Goal: Information Seeking & Learning: Learn about a topic

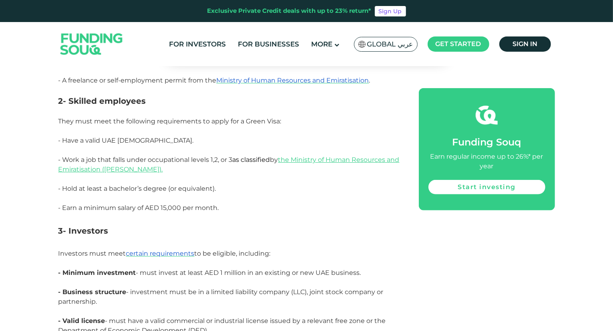
scroll to position [680, 0]
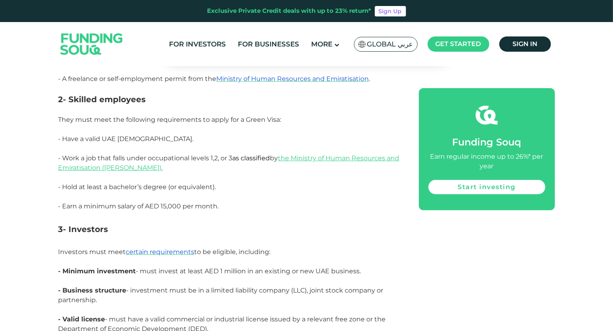
click at [200, 202] on span "- Earn a minimum salary of AED 15,000 per month." at bounding box center [138, 206] width 161 height 8
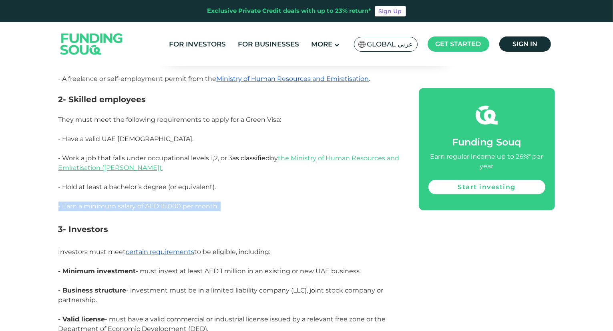
click at [200, 202] on span "- Earn a minimum salary of AED 15,000 per month." at bounding box center [138, 206] width 161 height 8
click at [211, 202] on span "- Earn a minimum salary of AED 15,000 per month." at bounding box center [138, 206] width 161 height 8
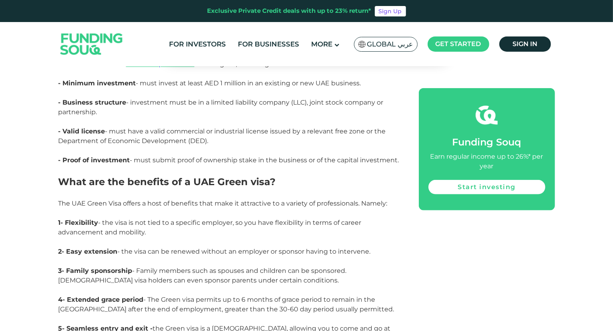
scroll to position [921, 0]
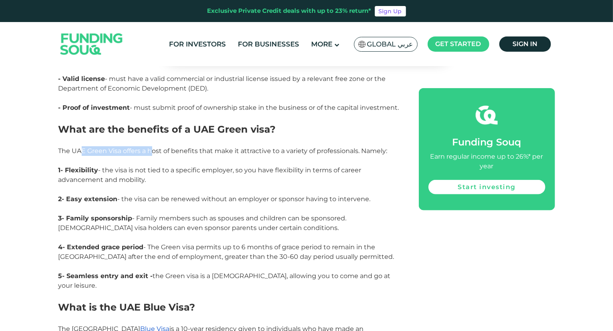
drag, startPoint x: 79, startPoint y: 140, endPoint x: 162, endPoint y: 138, distance: 82.9
click at [161, 147] on span "The UAE Green Visa offers a host of benefits that make it attractive to a varie…" at bounding box center [222, 151] width 329 height 8
click at [163, 147] on span "The UAE Green Visa offers a host of benefits that make it attractive to a varie…" at bounding box center [222, 151] width 329 height 8
drag, startPoint x: 116, startPoint y: 169, endPoint x: 148, endPoint y: 175, distance: 33.2
click at [148, 175] on p "1- Flexibility - the visa is not tied to a specific employer, so you have flexi…" at bounding box center [229, 179] width 342 height 29
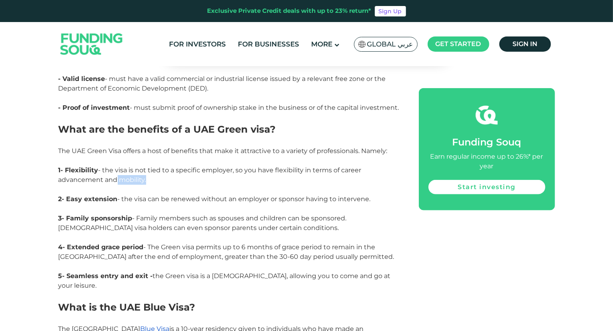
click at [148, 175] on p "1- Flexibility - the visa is not tied to a specific employer, so you have flexi…" at bounding box center [229, 179] width 342 height 29
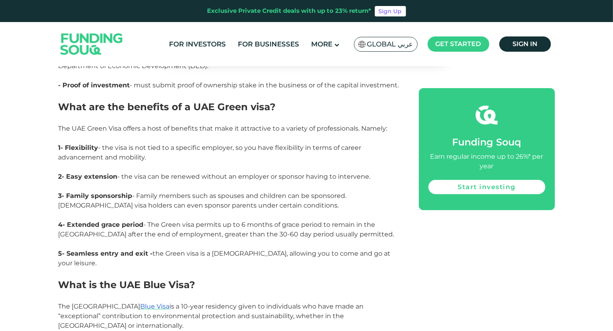
scroll to position [961, 0]
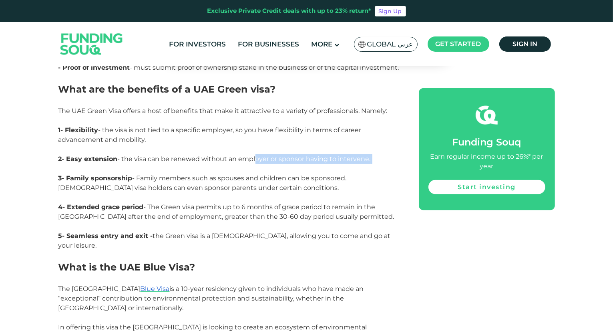
drag, startPoint x: 266, startPoint y: 152, endPoint x: 310, endPoint y: 157, distance: 44.3
click at [293, 154] on p "2- Easy extension - the visa can be renewed without an employer or sponsor havi…" at bounding box center [229, 163] width 342 height 19
click at [317, 157] on p "2- Easy extension - the visa can be renewed without an employer or sponsor havi…" at bounding box center [229, 163] width 342 height 19
drag, startPoint x: 149, startPoint y: 169, endPoint x: 187, endPoint y: 167, distance: 38.4
click at [168, 174] on span "3- Family sponsorship - Family members such as spouses and children can be spon…" at bounding box center [202, 182] width 288 height 17
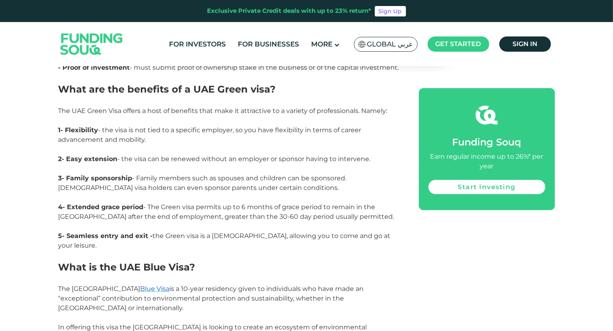
click at [201, 174] on span "3- Family sponsorship - Family members such as spouses and children can be spon…" at bounding box center [202, 182] width 288 height 17
drag, startPoint x: 226, startPoint y: 170, endPoint x: 235, endPoint y: 170, distance: 9.6
click at [232, 174] on span "3- Family sponsorship - Family members such as spouses and children can be spon…" at bounding box center [202, 182] width 288 height 17
click at [269, 174] on span "3- Family sponsorship - Family members such as spouses and children can be spon…" at bounding box center [202, 182] width 288 height 17
drag, startPoint x: 58, startPoint y: 175, endPoint x: 155, endPoint y: 177, distance: 97.3
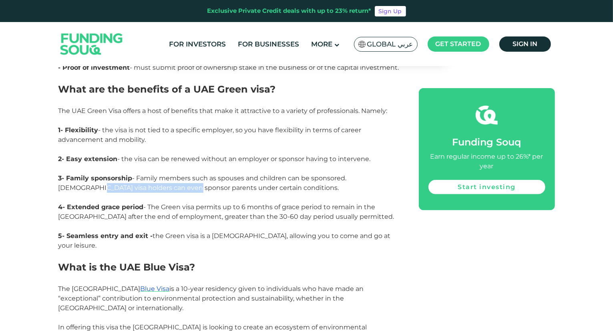
click at [155, 177] on span "3- Family sponsorship - Family members such as spouses and children can be spon…" at bounding box center [202, 182] width 288 height 17
drag, startPoint x: 144, startPoint y: 176, endPoint x: 223, endPoint y: 183, distance: 78.4
click at [223, 183] on p "3- Family sponsorship - Family members such as spouses and children can be spon…" at bounding box center [229, 187] width 342 height 29
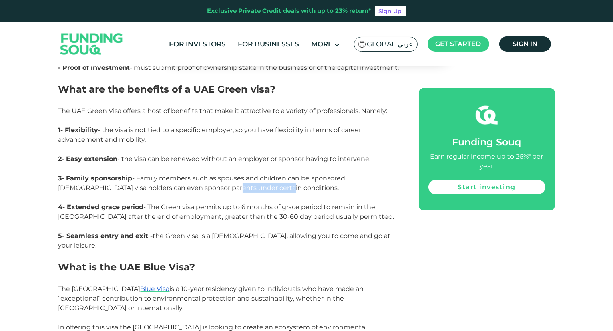
drag, startPoint x: 240, startPoint y: 179, endPoint x: 192, endPoint y: 179, distance: 47.6
click at [192, 179] on span "3- Family sponsorship - Family members such as spouses and children can be spon…" at bounding box center [202, 182] width 288 height 17
click at [182, 210] on span "4- Extended grace period - The Green visa permits up to 6 months of grace perio…" at bounding box center [226, 211] width 336 height 17
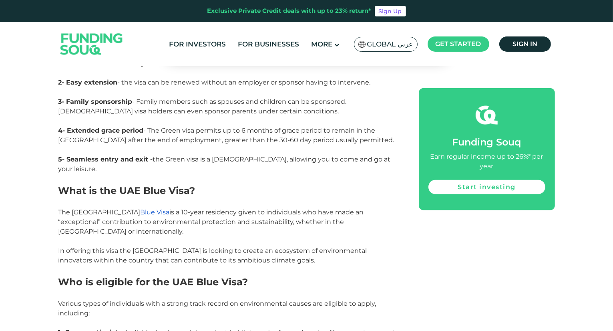
scroll to position [1041, 0]
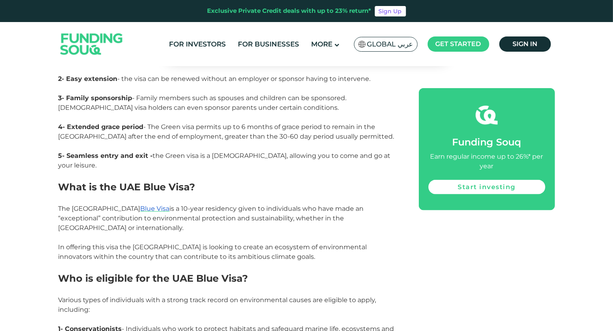
click at [160, 123] on span "4- Extended grace period - The Green visa permits up to 6 months of grace perio…" at bounding box center [226, 131] width 336 height 17
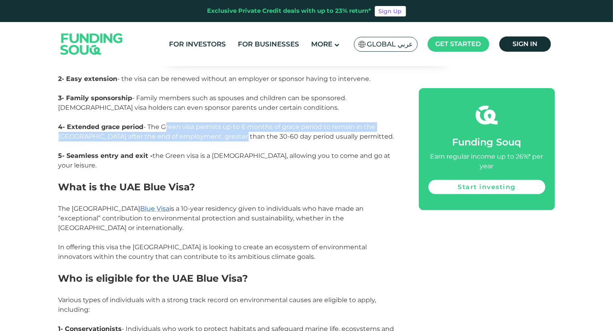
drag, startPoint x: 163, startPoint y: 119, endPoint x: 231, endPoint y: 126, distance: 68.3
click at [231, 126] on span "4- Extended grace period - The Green visa permits up to 6 months of grace perio…" at bounding box center [226, 131] width 336 height 17
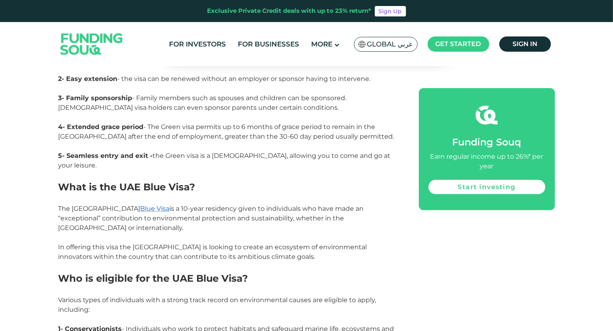
click at [135, 123] on span "4- Extended grace period - The Green visa permits up to 6 months of grace perio…" at bounding box center [226, 131] width 336 height 17
click at [173, 127] on span "4- Extended grace period - The Green visa permits up to 6 months of grace perio…" at bounding box center [226, 131] width 336 height 17
drag, startPoint x: 173, startPoint y: 127, endPoint x: 236, endPoint y: 123, distance: 62.5
click at [235, 123] on span "4- Extended grace period - The Green visa permits up to 6 months of grace perio…" at bounding box center [226, 131] width 336 height 17
click at [236, 123] on span "4- Extended grace period - The Green visa permits up to 6 months of grace perio…" at bounding box center [226, 131] width 336 height 17
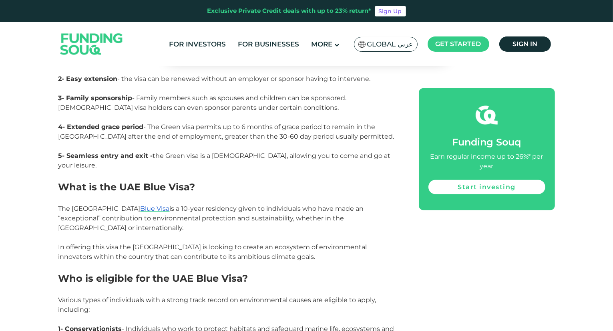
click at [228, 128] on span "4- Extended grace period - The Green visa permits up to 6 months of grace perio…" at bounding box center [226, 131] width 336 height 17
click at [232, 152] on span "5- Seamless entry and exit - the Green visa is a [DEMOGRAPHIC_DATA], allowing y…" at bounding box center [224, 160] width 332 height 17
click at [166, 152] on span "5- Seamless entry and exit - the Green visa is a [DEMOGRAPHIC_DATA], allowing y…" at bounding box center [224, 160] width 332 height 17
drag, startPoint x: 182, startPoint y: 148, endPoint x: 286, endPoint y: 157, distance: 104.4
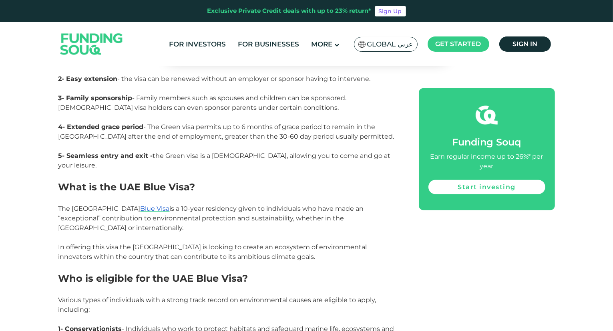
click at [272, 155] on p "5- Seamless entry and exit - the Green visa is a [DEMOGRAPHIC_DATA], allowing y…" at bounding box center [229, 160] width 342 height 19
click at [290, 153] on p "5- Seamless entry and exit - the Green visa is a [DEMOGRAPHIC_DATA], allowing y…" at bounding box center [229, 160] width 342 height 19
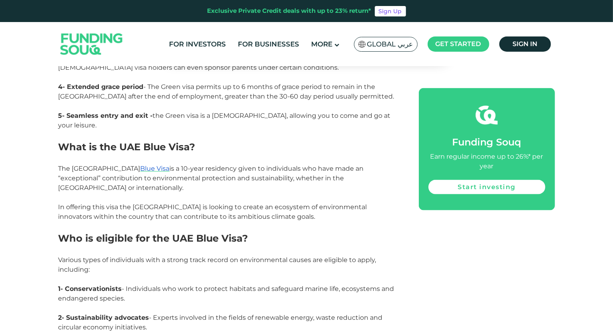
click at [165, 165] on span "The UAE Blue Visa is a 10-year residency given to individuals who have made an …" at bounding box center [212, 193] width 309 height 56
click at [168, 165] on span "The UAE Blue Visa is a 10-year residency given to individuals who have made an …" at bounding box center [212, 193] width 309 height 56
click at [223, 165] on span "The UAE Blue Visa is a 10-year residency given to individuals who have made an …" at bounding box center [212, 193] width 309 height 56
click at [213, 167] on span "The UAE Blue Visa is a 10-year residency given to individuals who have made an …" at bounding box center [212, 193] width 309 height 56
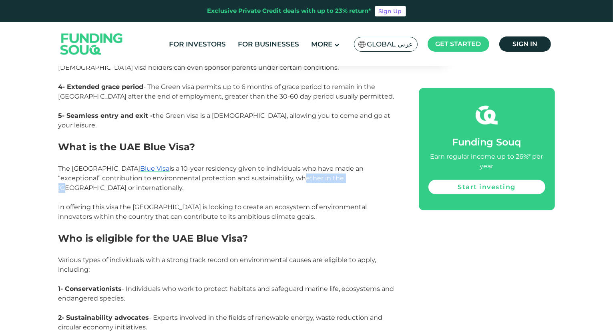
drag, startPoint x: 212, startPoint y: 169, endPoint x: 263, endPoint y: 171, distance: 50.5
click at [263, 171] on span "The UAE Blue Visa is a 10-year residency given to individuals who have made an …" at bounding box center [212, 193] width 309 height 56
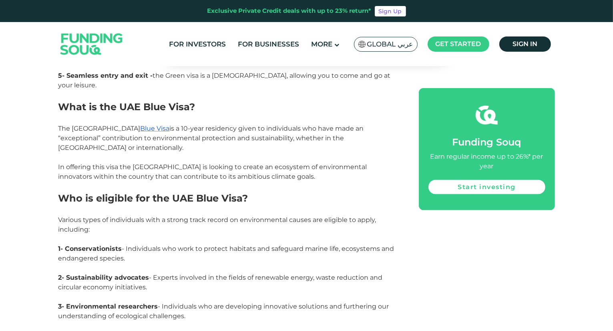
scroll to position [1161, 0]
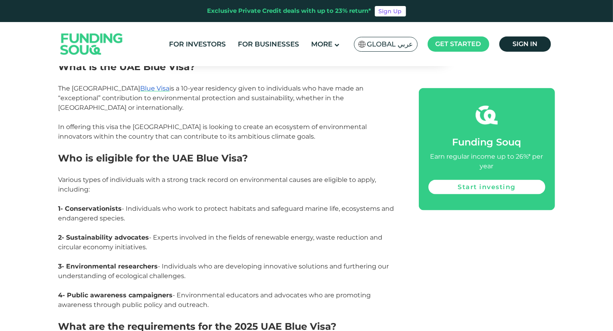
click at [206, 205] on span "1- Conservationists - Individuals who work to protect habitats and safeguard ma…" at bounding box center [226, 213] width 336 height 17
click at [243, 205] on span "1- Conservationists - Individuals who work to protect habitats and safeguard ma…" at bounding box center [226, 213] width 336 height 17
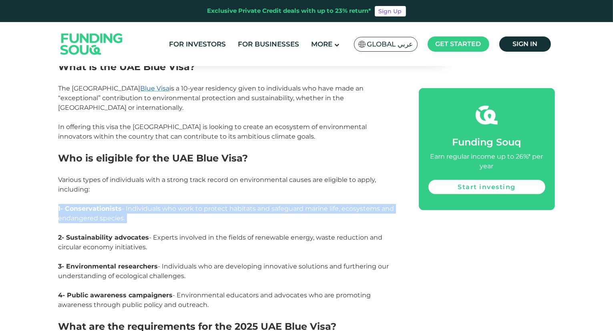
click at [243, 205] on span "1- Conservationists - Individuals who work to protect habitats and safeguard ma…" at bounding box center [226, 213] width 336 height 17
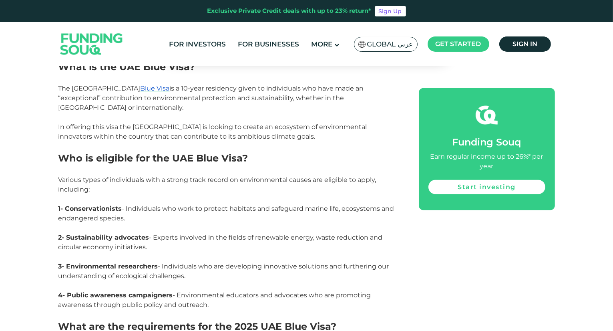
click at [240, 233] on span "2- Sustainability advocates - Experts involved in the fields of renewable energ…" at bounding box center [220, 241] width 324 height 17
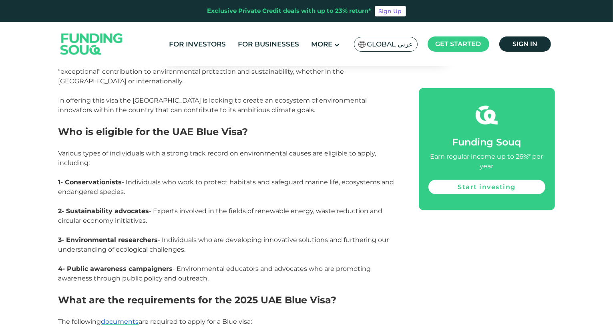
scroll to position [1201, 0]
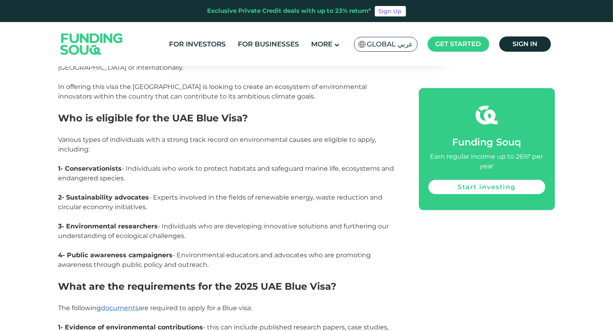
click at [250, 222] on span "3- Environmental researchers - Individuals who are developing innovative soluti…" at bounding box center [223, 230] width 331 height 17
click at [251, 221] on p "3- Environmental researchers - Individuals who are developing innovative soluti…" at bounding box center [229, 235] width 342 height 29
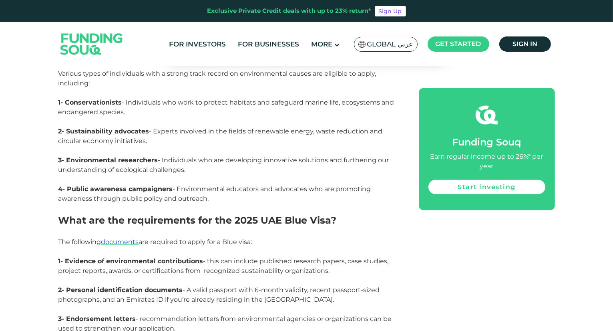
scroll to position [1321, 0]
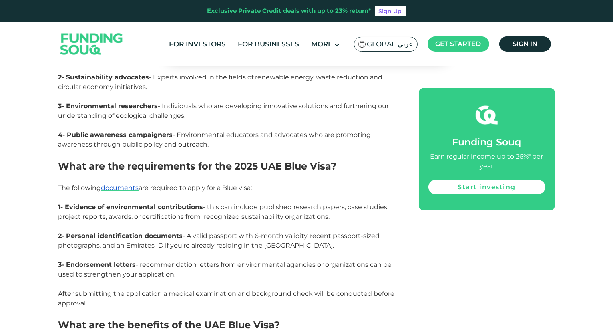
click at [258, 203] on span "1- Evidence of environmental contributions - this can include published researc…" at bounding box center [223, 211] width 330 height 17
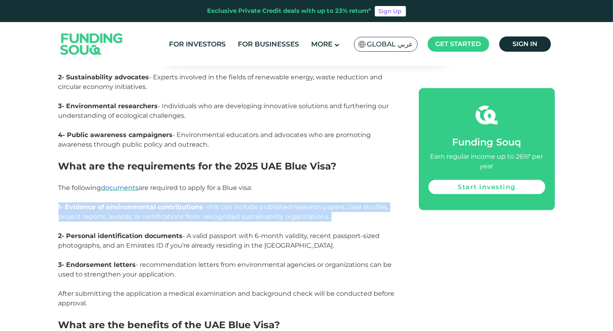
click at [258, 203] on span "1- Evidence of environmental contributions - this can include published researc…" at bounding box center [223, 211] width 330 height 17
click at [257, 203] on span "1- Evidence of environmental contributions - this can include published researc…" at bounding box center [223, 211] width 330 height 17
click at [251, 203] on span "1- Evidence of environmental contributions - this can include published researc…" at bounding box center [223, 211] width 330 height 17
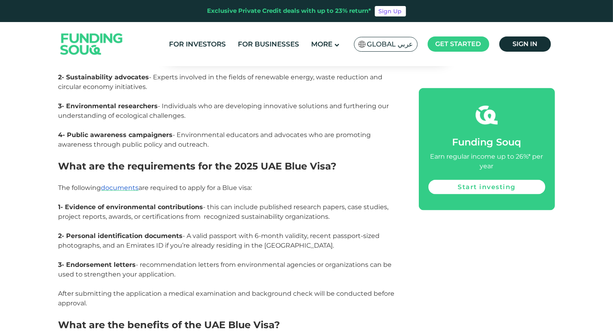
click at [243, 232] on span "2- Personal identification documents - A valid passport with 6-month validity, …" at bounding box center [218, 240] width 321 height 17
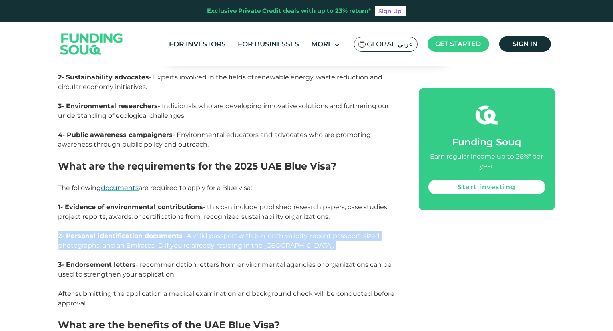
click at [243, 232] on span "2- Personal identification documents - A valid passport with 6-month validity, …" at bounding box center [218, 240] width 321 height 17
click at [251, 239] on p "2- Personal identification documents - A valid passport with 6-month validity, …" at bounding box center [229, 245] width 342 height 29
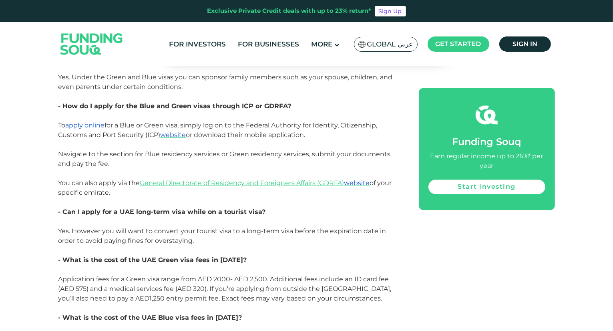
scroll to position [1921, 0]
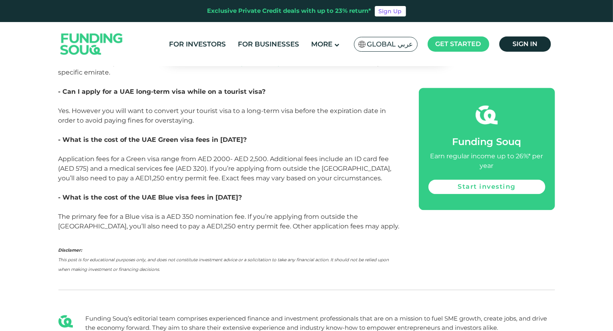
click at [258, 183] on p at bounding box center [229, 188] width 342 height 10
click at [266, 155] on span "Application fees for a Green visa range from AED 2000- AED 2,500. Additional fe…" at bounding box center [224, 168] width 333 height 27
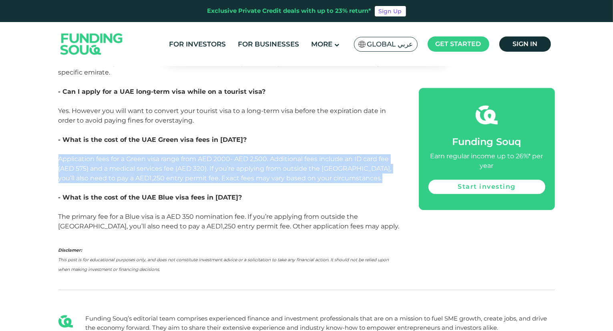
click at [266, 155] on span "Application fees for a Green visa range from AED 2000- AED 2,500. Additional fe…" at bounding box center [224, 168] width 333 height 27
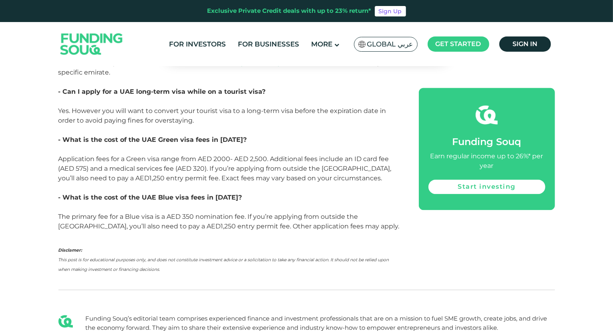
click at [229, 183] on p at bounding box center [229, 188] width 342 height 10
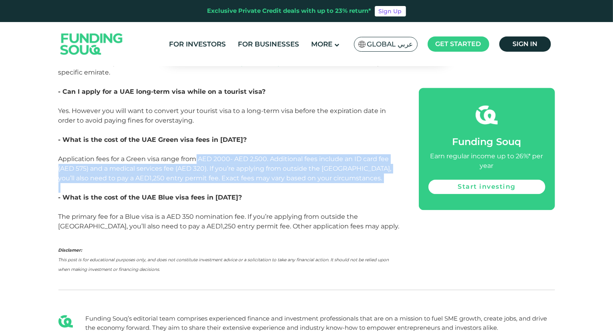
drag, startPoint x: 196, startPoint y: 118, endPoint x: 251, endPoint y: 151, distance: 64.1
click at [251, 183] on p at bounding box center [229, 188] width 342 height 10
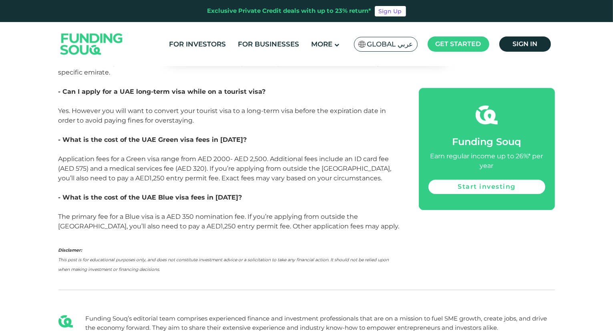
click at [321, 212] on p "The primary fee for a Blue visa is a AED 350 nomination fee. If you’re applying…" at bounding box center [229, 221] width 342 height 19
click at [324, 213] on span "The primary fee for a Blue visa is a AED 350 nomination fee. If you’re applying…" at bounding box center [228, 221] width 341 height 17
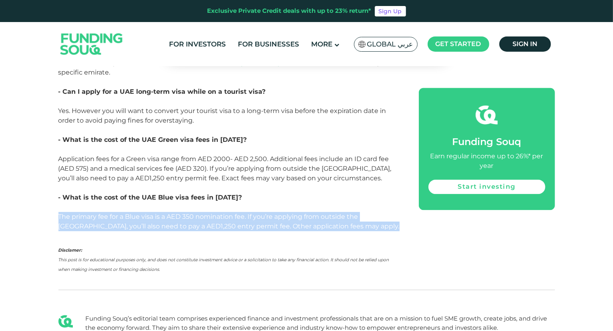
click at [324, 213] on span "The primary fee for a Blue visa is a AED 350 nomination fee. If you’re applying…" at bounding box center [228, 221] width 341 height 17
click at [323, 213] on span "The primary fee for a Blue visa is a AED 350 nomination fee. If you’re applying…" at bounding box center [228, 221] width 341 height 17
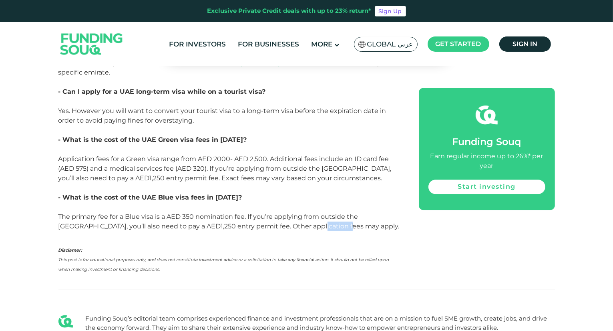
drag, startPoint x: 318, startPoint y: 183, endPoint x: 246, endPoint y: 180, distance: 72.5
click at [274, 212] on p "The primary fee for a Blue visa is a AED 350 nomination fee. If you’re applying…" at bounding box center [229, 221] width 342 height 19
click at [236, 213] on span "The primary fee for a Blue visa is a AED 350 nomination fee. If you’re applying…" at bounding box center [228, 221] width 341 height 17
click at [232, 213] on span "The primary fee for a Blue visa is a AED 350 nomination fee. If you’re applying…" at bounding box center [228, 221] width 341 height 17
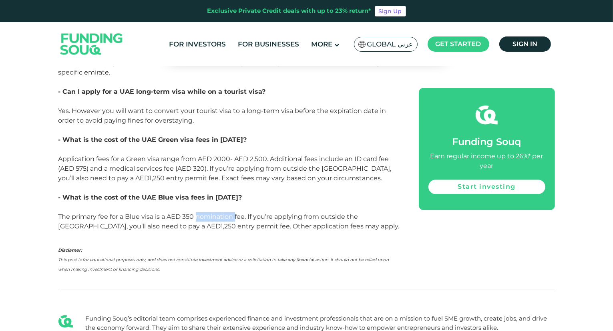
click at [232, 213] on span "The primary fee for a Blue visa is a AED 350 nomination fee. If you’re applying…" at bounding box center [228, 221] width 341 height 17
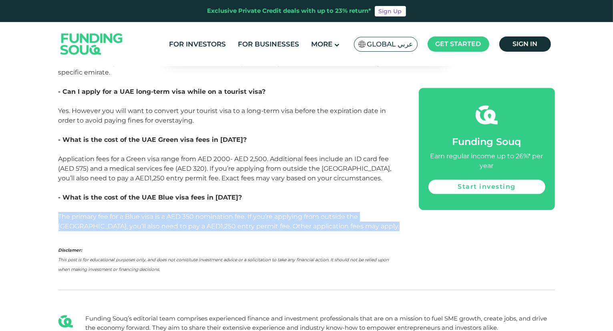
click at [232, 213] on span "The primary fee for a Blue visa is a AED 350 nomination fee. If you’re applying…" at bounding box center [228, 221] width 341 height 17
click at [245, 183] on p at bounding box center [229, 188] width 342 height 10
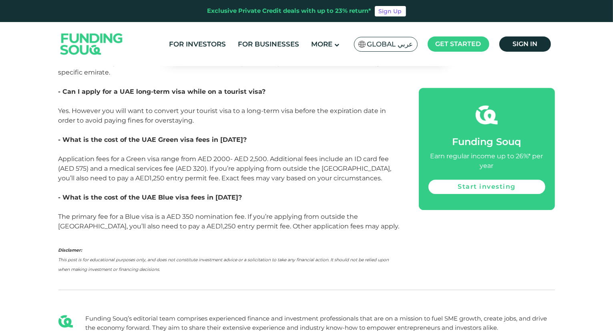
click at [247, 155] on span "Application fees for a Green visa range from AED 2000- AED 2,500. Additional fe…" at bounding box center [224, 168] width 333 height 27
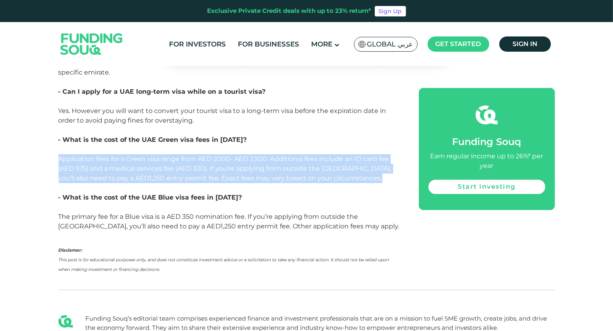
click at [247, 155] on span "Application fees for a Green visa range from AED 2000- AED 2,500. Additional fe…" at bounding box center [224, 168] width 333 height 27
click at [251, 155] on span "Application fees for a Green visa range from AED 2000- AED 2,500. Additional fe…" at bounding box center [224, 168] width 333 height 27
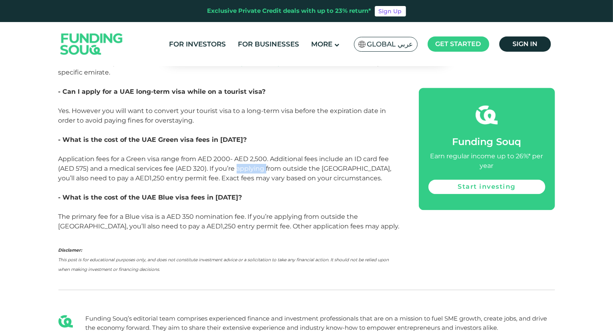
click at [251, 155] on span "Application fees for a Green visa range from AED 2000- AED 2,500. Additional fe…" at bounding box center [224, 168] width 333 height 27
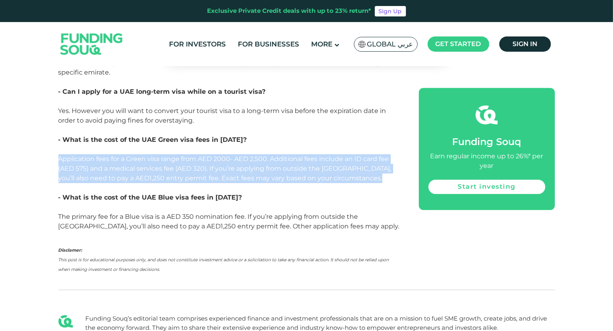
click at [251, 155] on span "Application fees for a Green visa range from AED 2000- AED 2,500. Additional fe…" at bounding box center [224, 168] width 333 height 27
click at [248, 155] on span "Application fees for a Green visa range from AED 2000- AED 2,500. Additional fe…" at bounding box center [224, 168] width 333 height 27
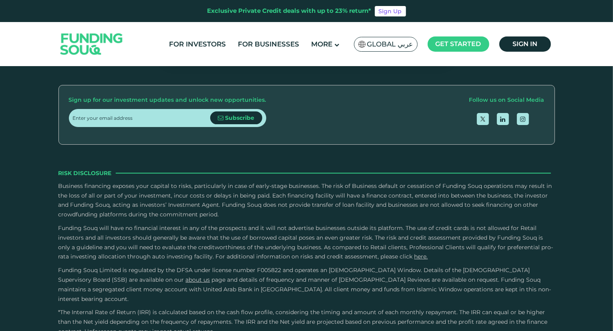
scroll to position [2763, 0]
